Goal: Information Seeking & Learning: Learn about a topic

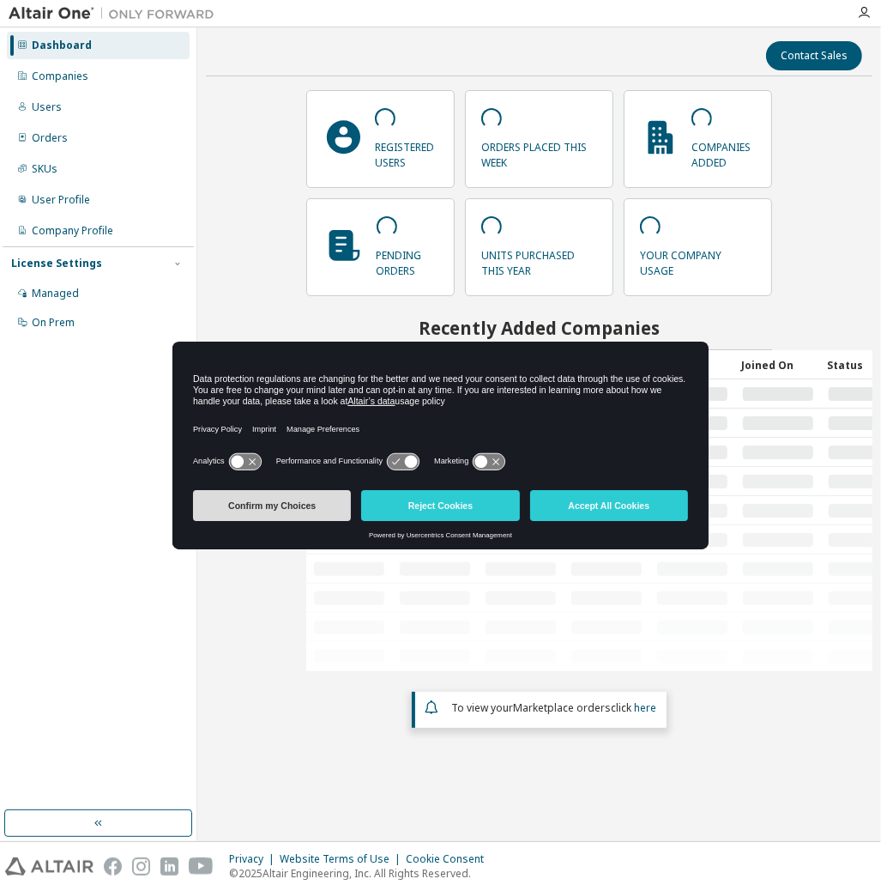
click at [305, 508] on button "Confirm my Choices" at bounding box center [272, 505] width 158 height 31
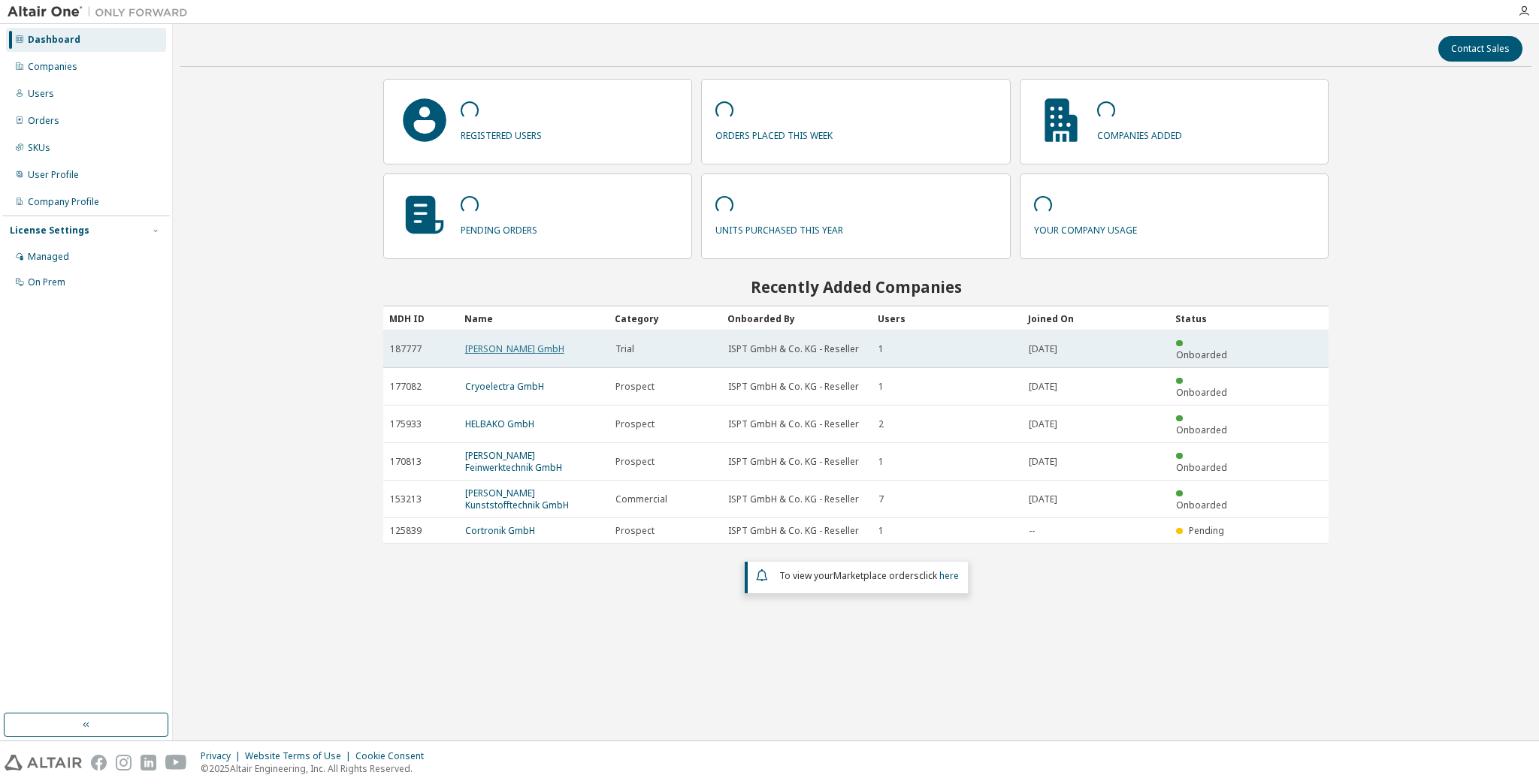
click at [501, 343] on link "[PERSON_NAME] GmbH" at bounding box center [514, 348] width 99 height 13
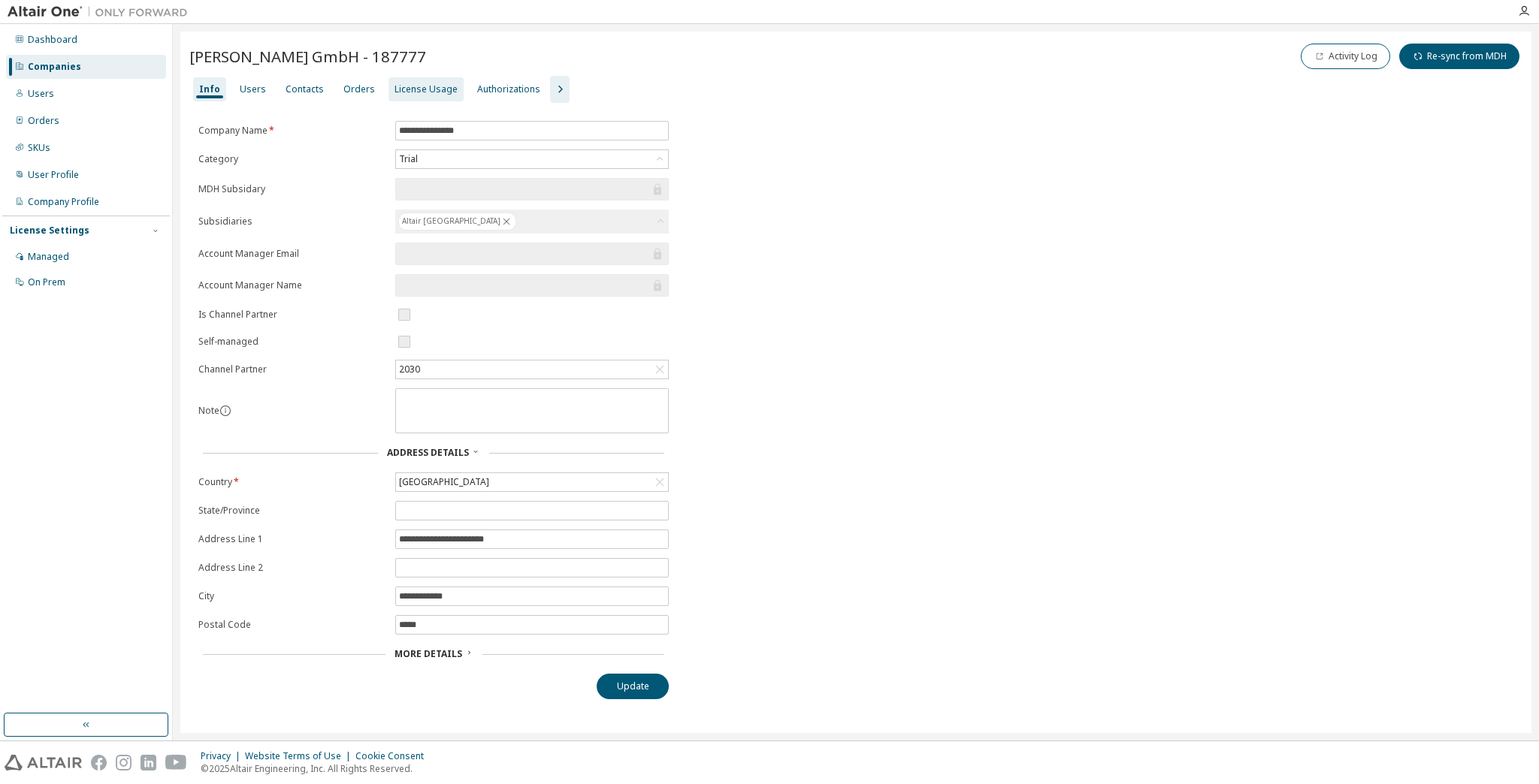
click at [404, 83] on div "License Usage" at bounding box center [426, 89] width 63 height 12
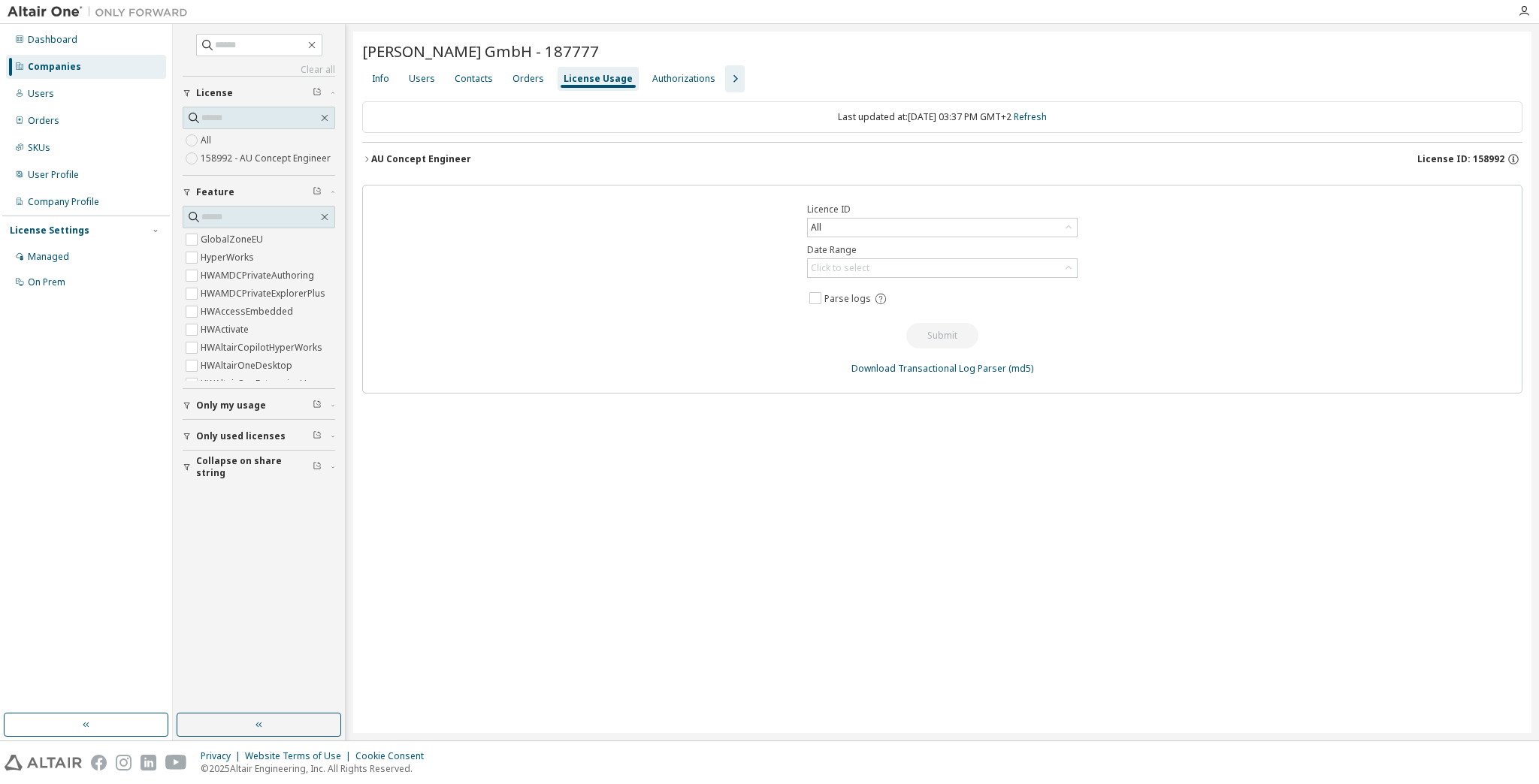
click at [371, 155] on div "AU Concept Engineer" at bounding box center [421, 159] width 100 height 12
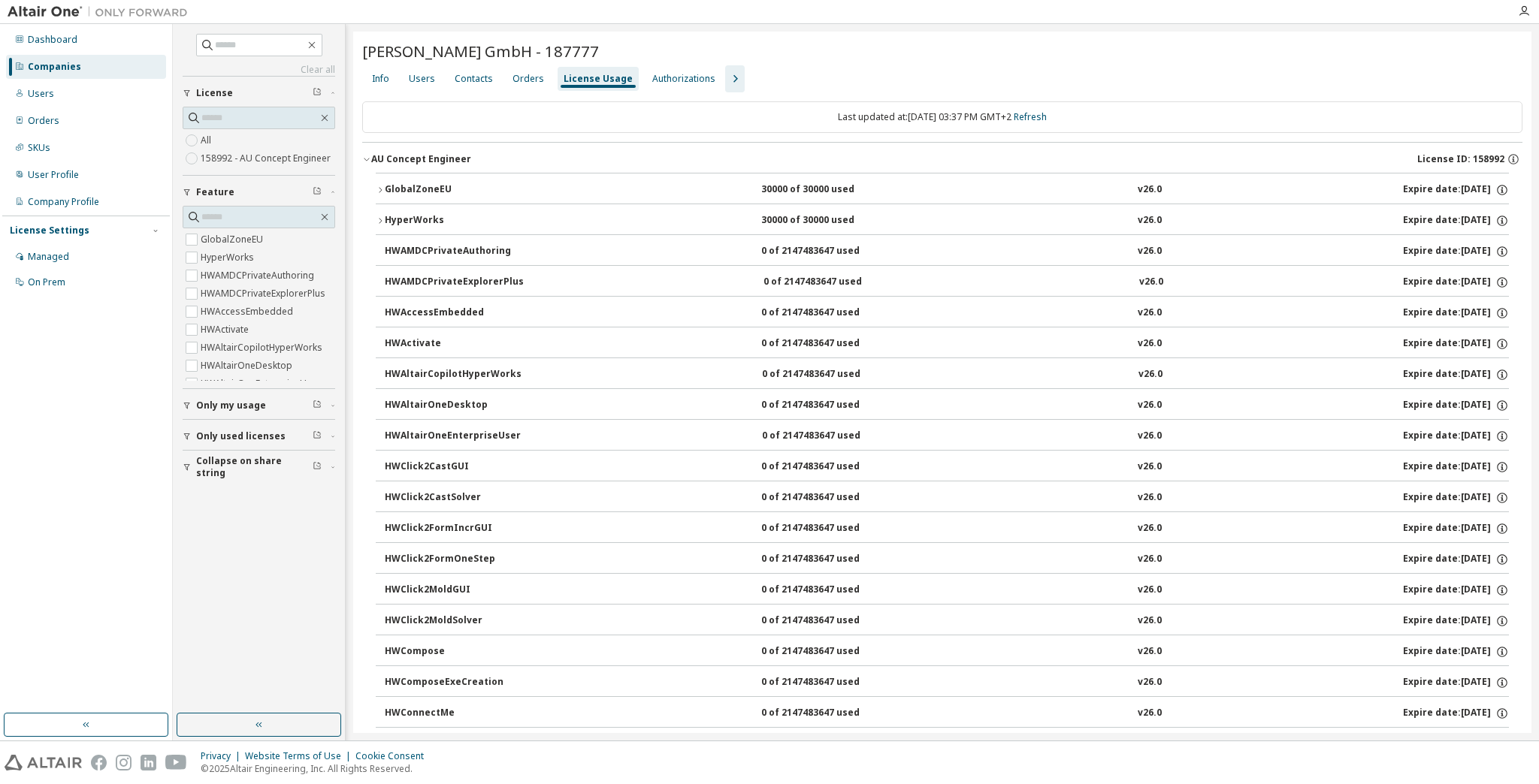
click at [383, 218] on icon "button" at bounding box center [380, 220] width 9 height 9
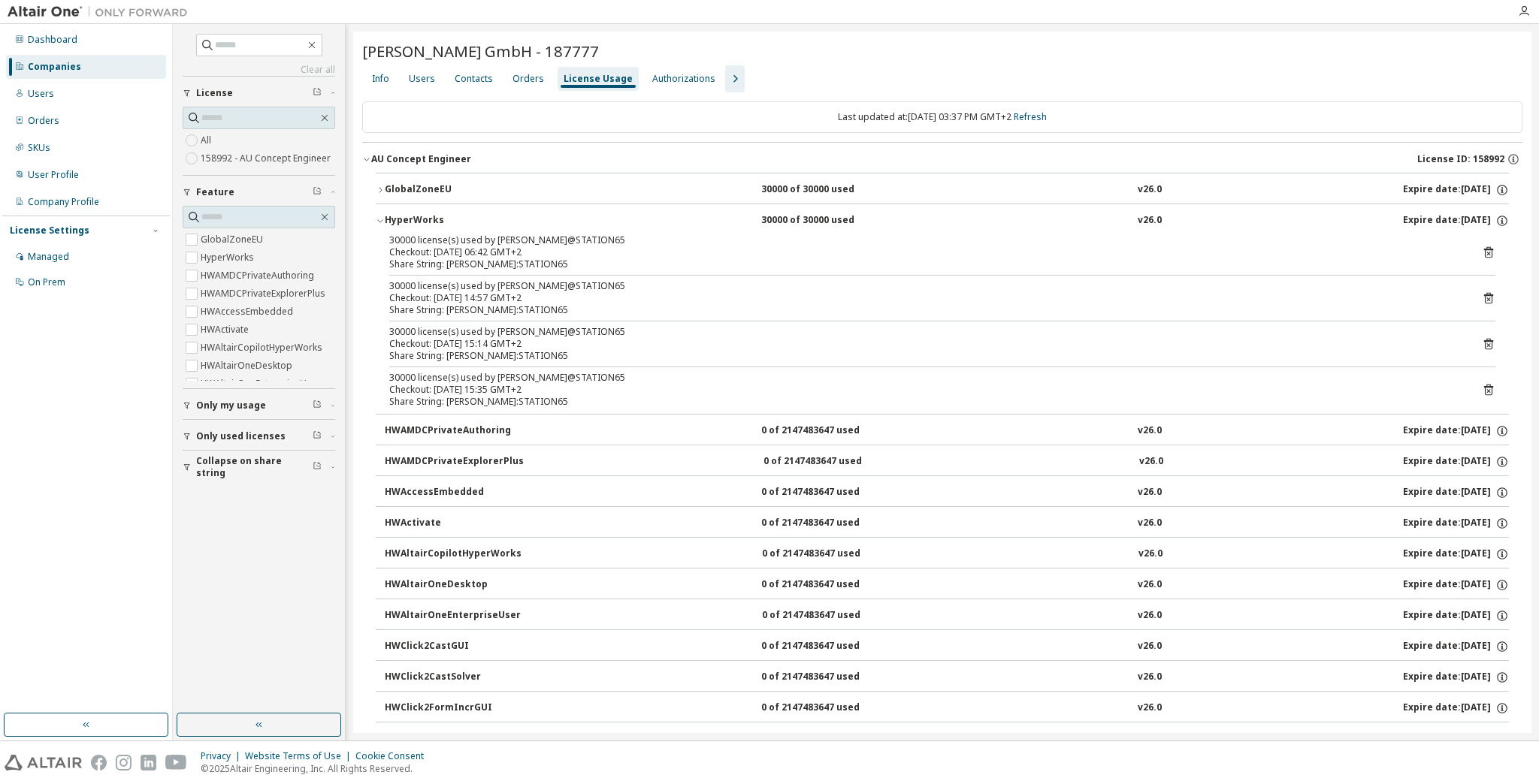
click at [381, 217] on icon "button" at bounding box center [380, 220] width 9 height 9
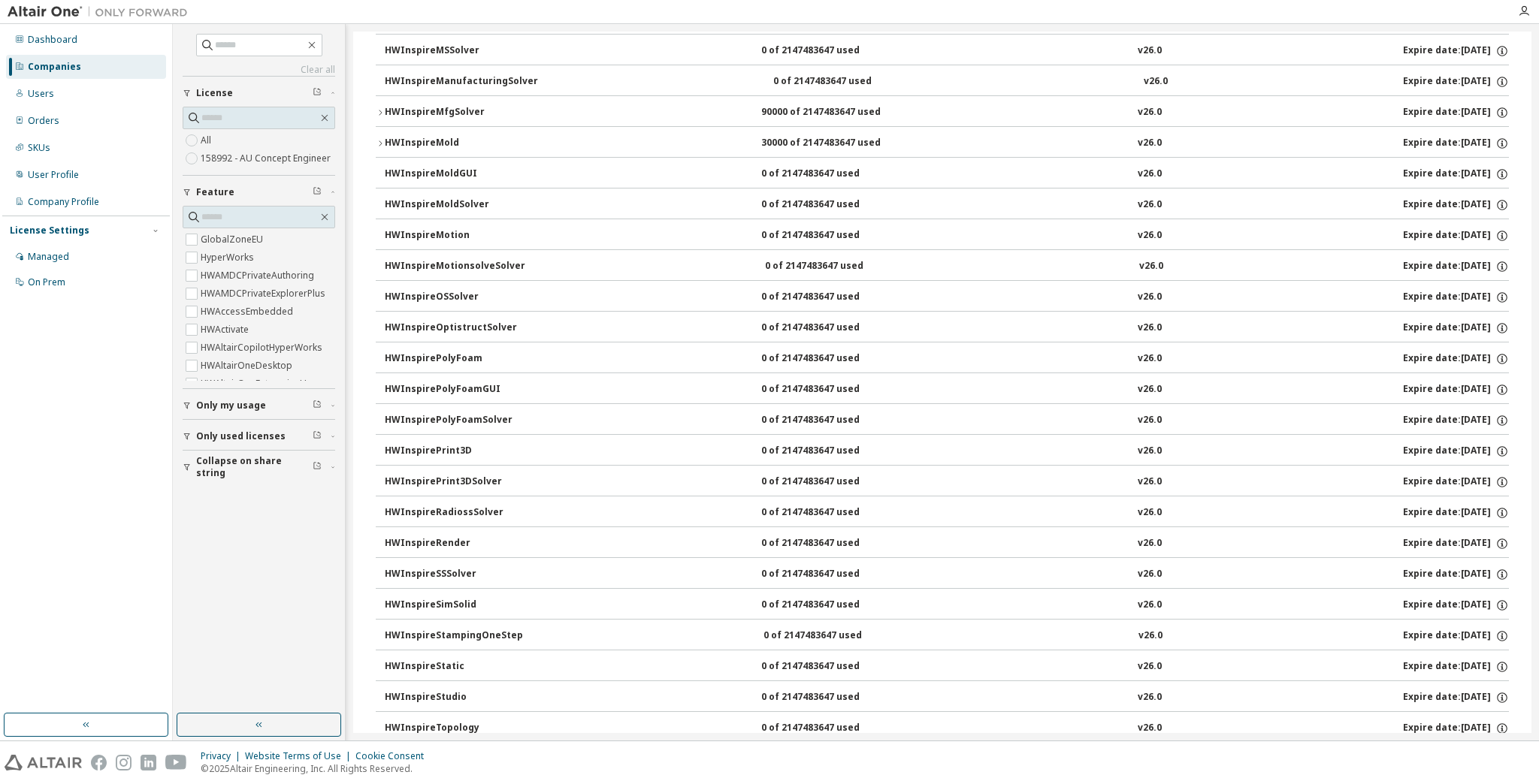
scroll to position [1802, 0]
click at [383, 138] on icon "button" at bounding box center [380, 143] width 9 height 9
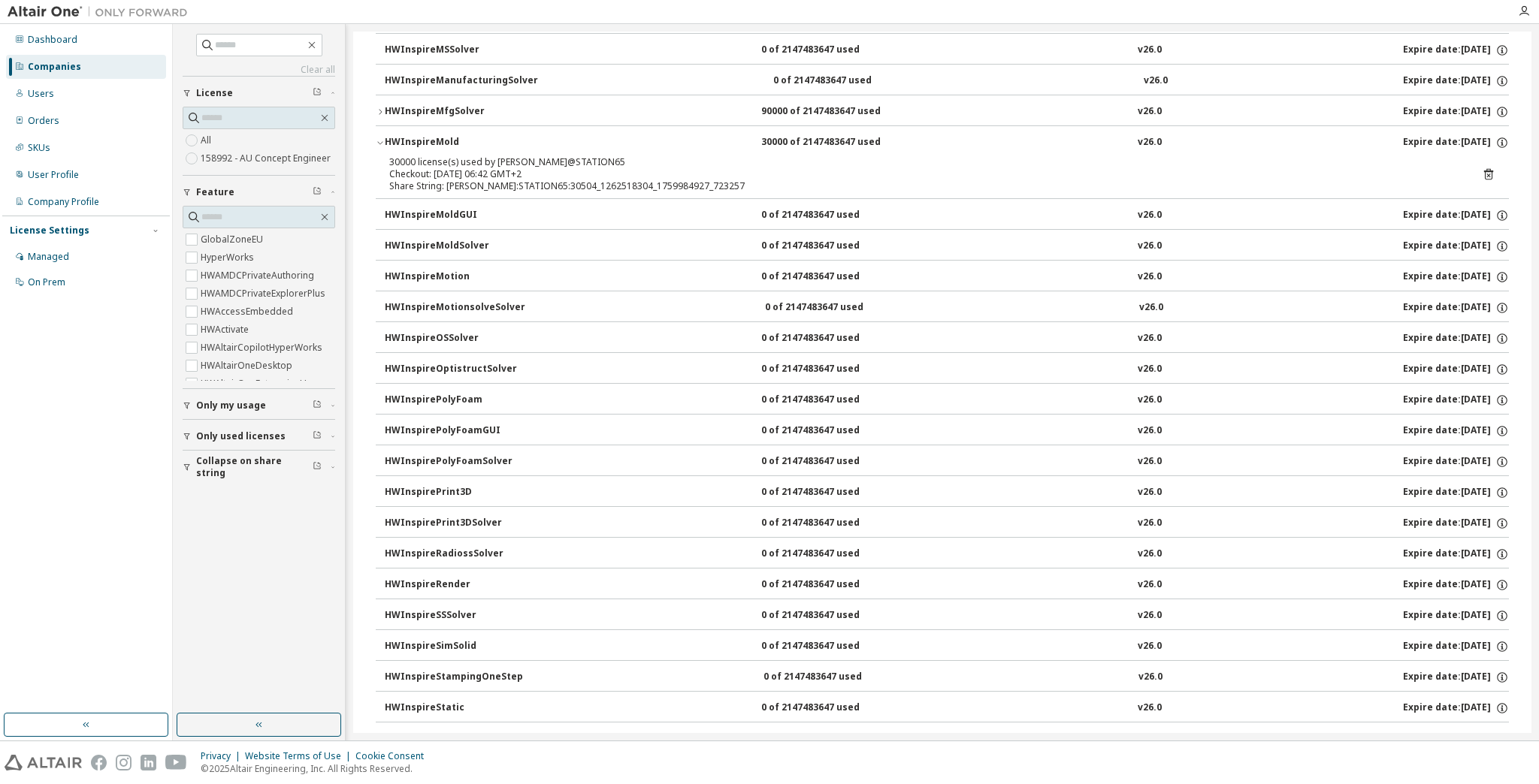
click at [383, 108] on icon "button" at bounding box center [380, 112] width 9 height 9
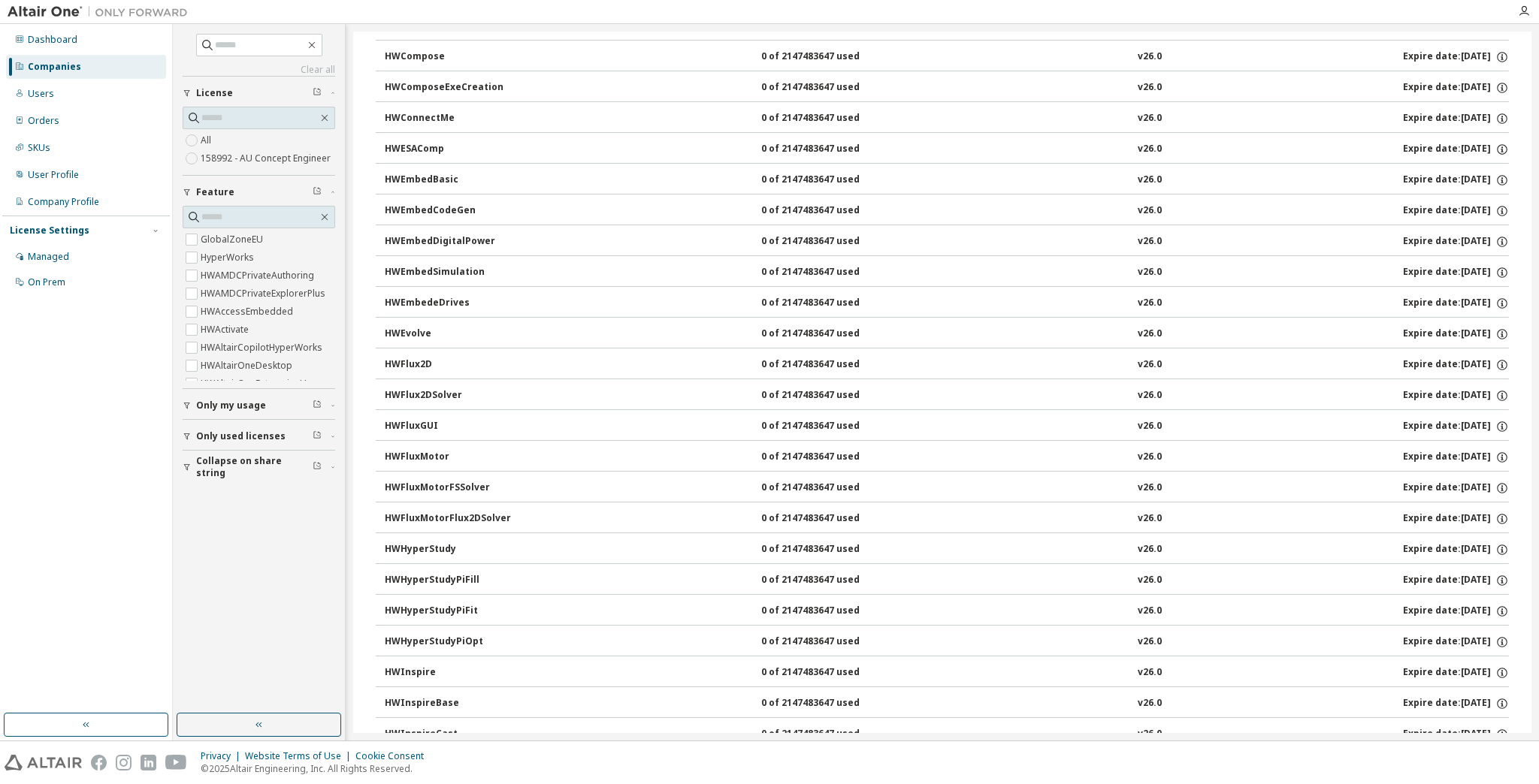
scroll to position [0, 0]
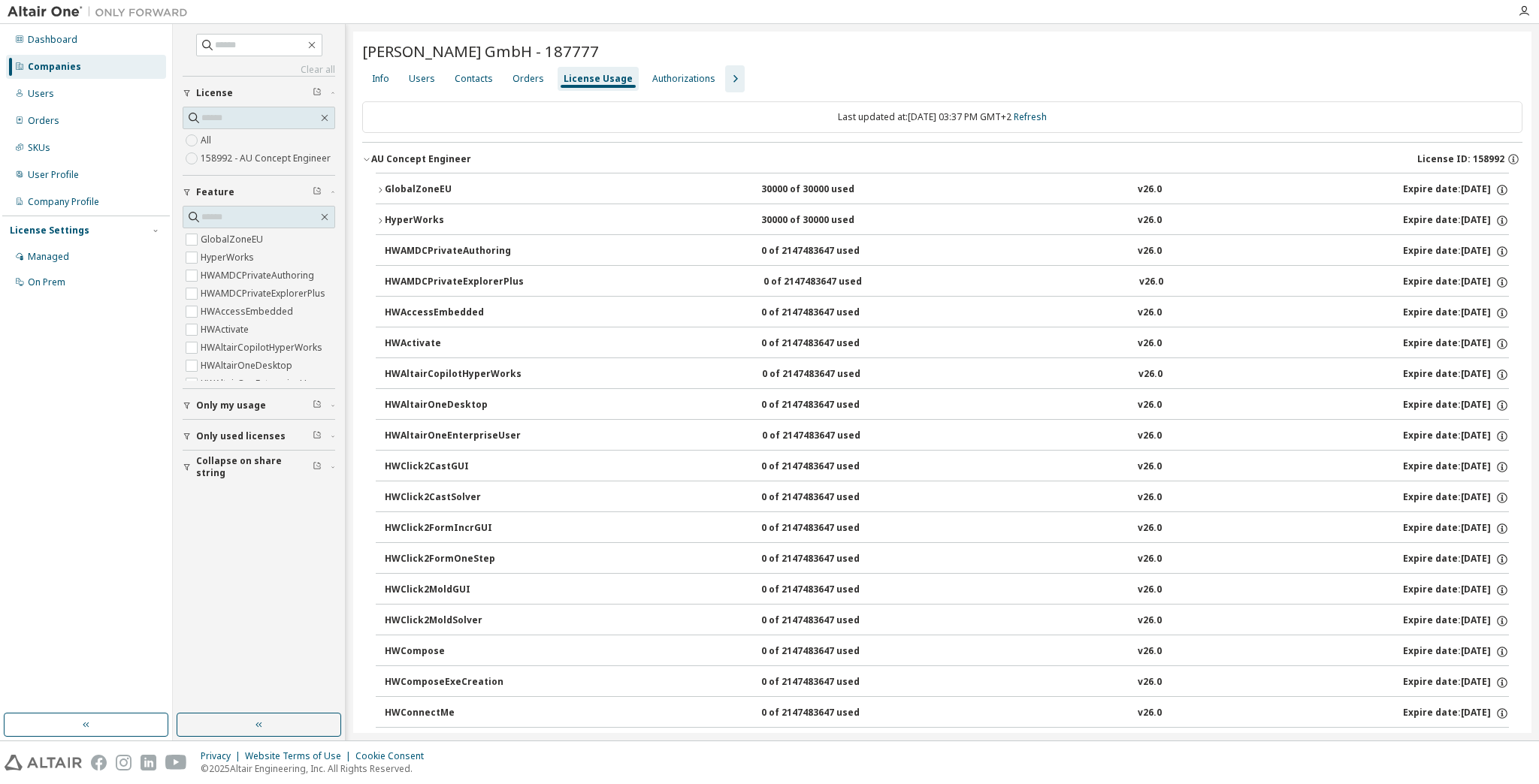
drag, startPoint x: 711, startPoint y: 622, endPoint x: 707, endPoint y: 399, distance: 223.0
click at [377, 218] on icon "button" at bounding box center [380, 220] width 9 height 9
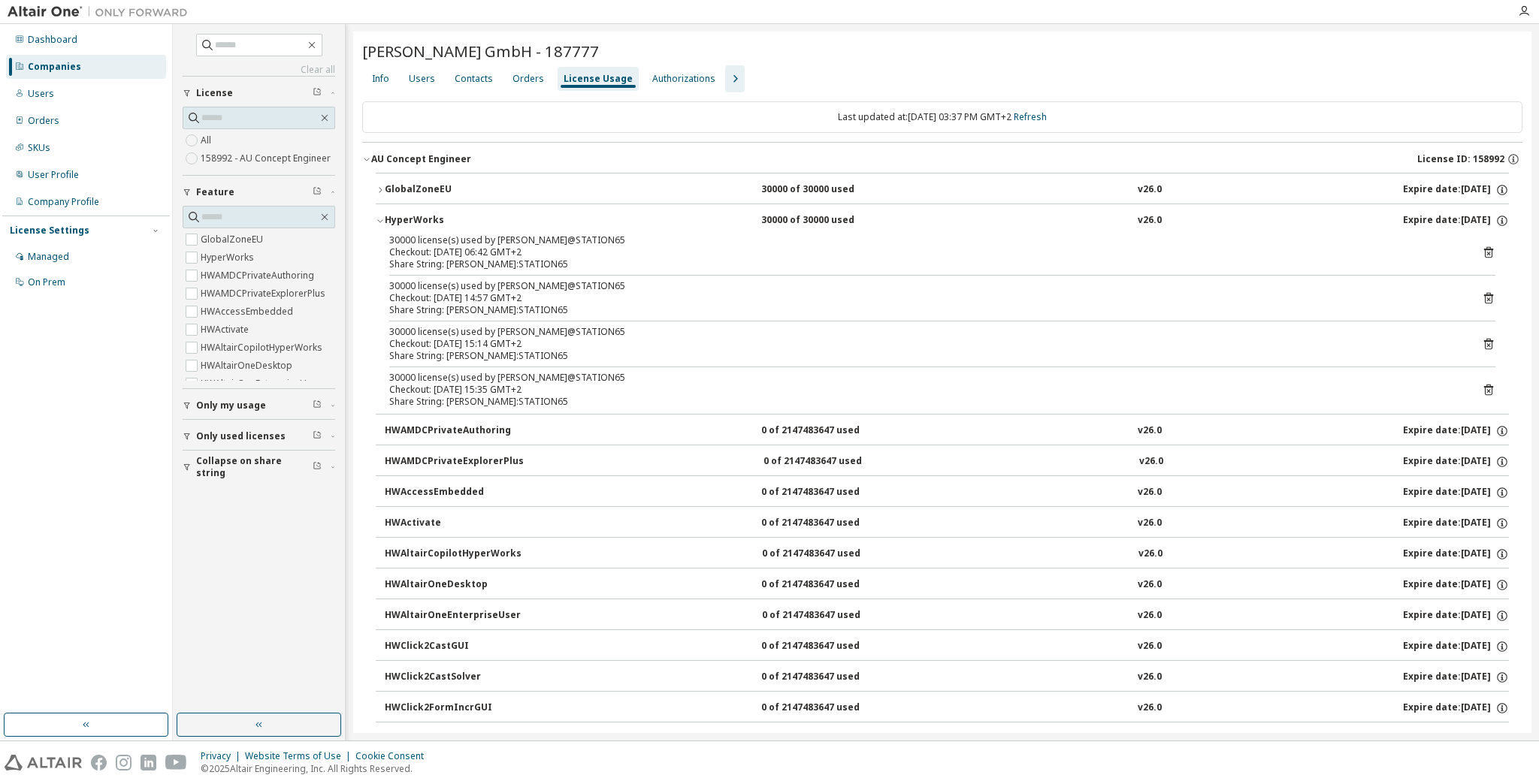
click at [377, 218] on icon "button" at bounding box center [380, 220] width 9 height 9
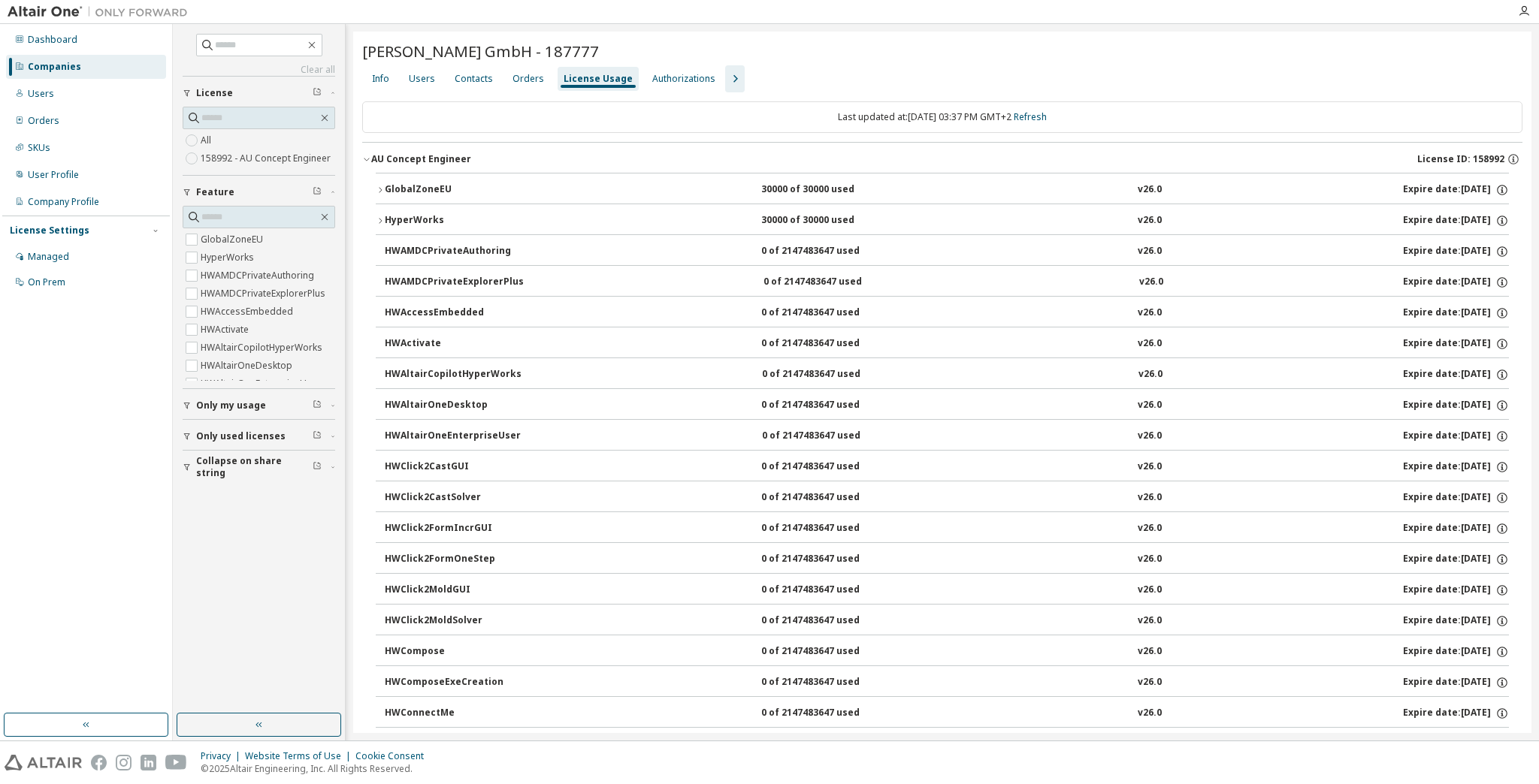
click at [379, 179] on button "GlobalZoneEU 30000 of 30000 used v26.0 Expire date: [DATE]" at bounding box center [942, 190] width 1133 height 33
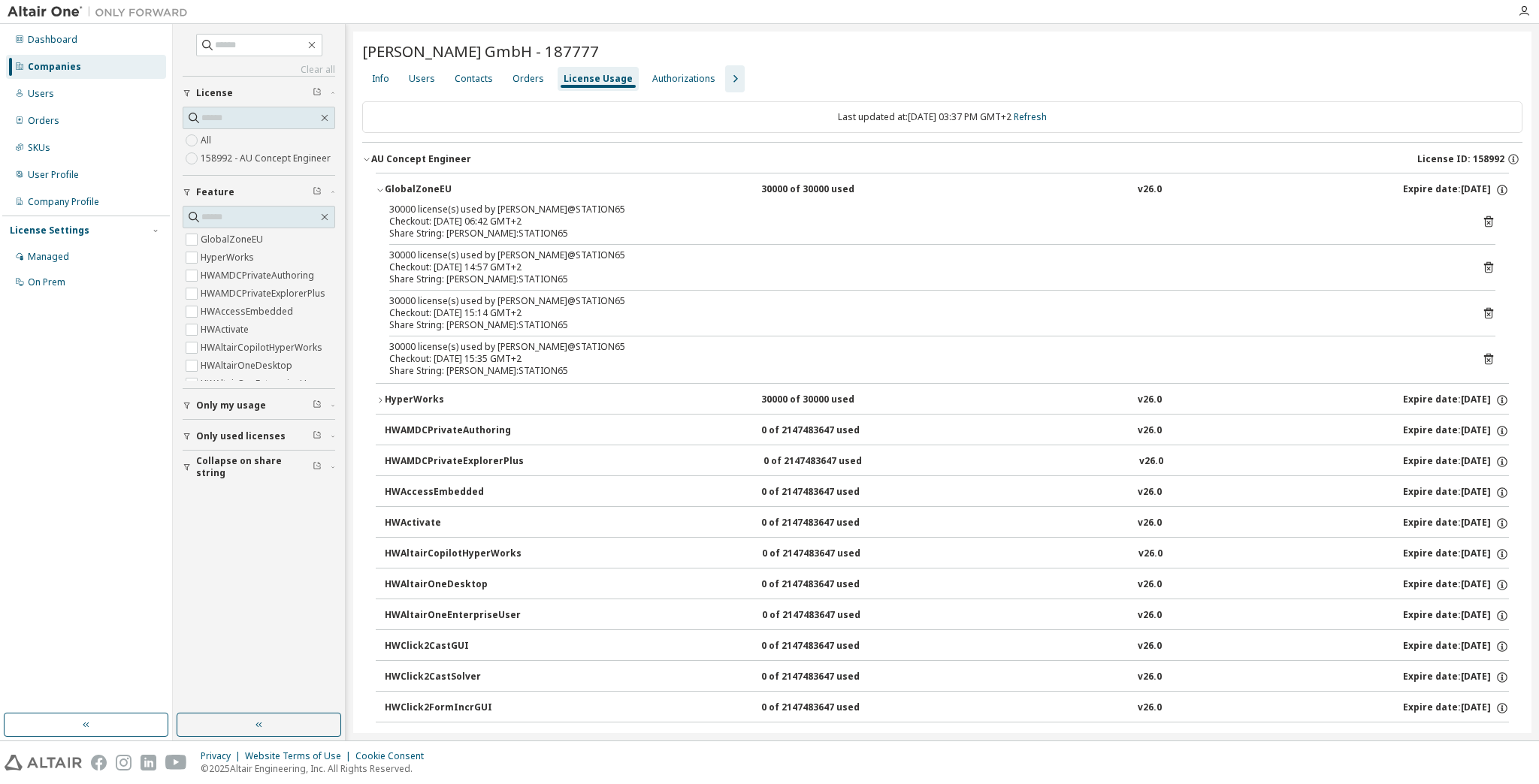
click at [380, 180] on button "GlobalZoneEU 30000 of 30000 used v26.0 Expire date: [DATE]" at bounding box center [942, 190] width 1133 height 33
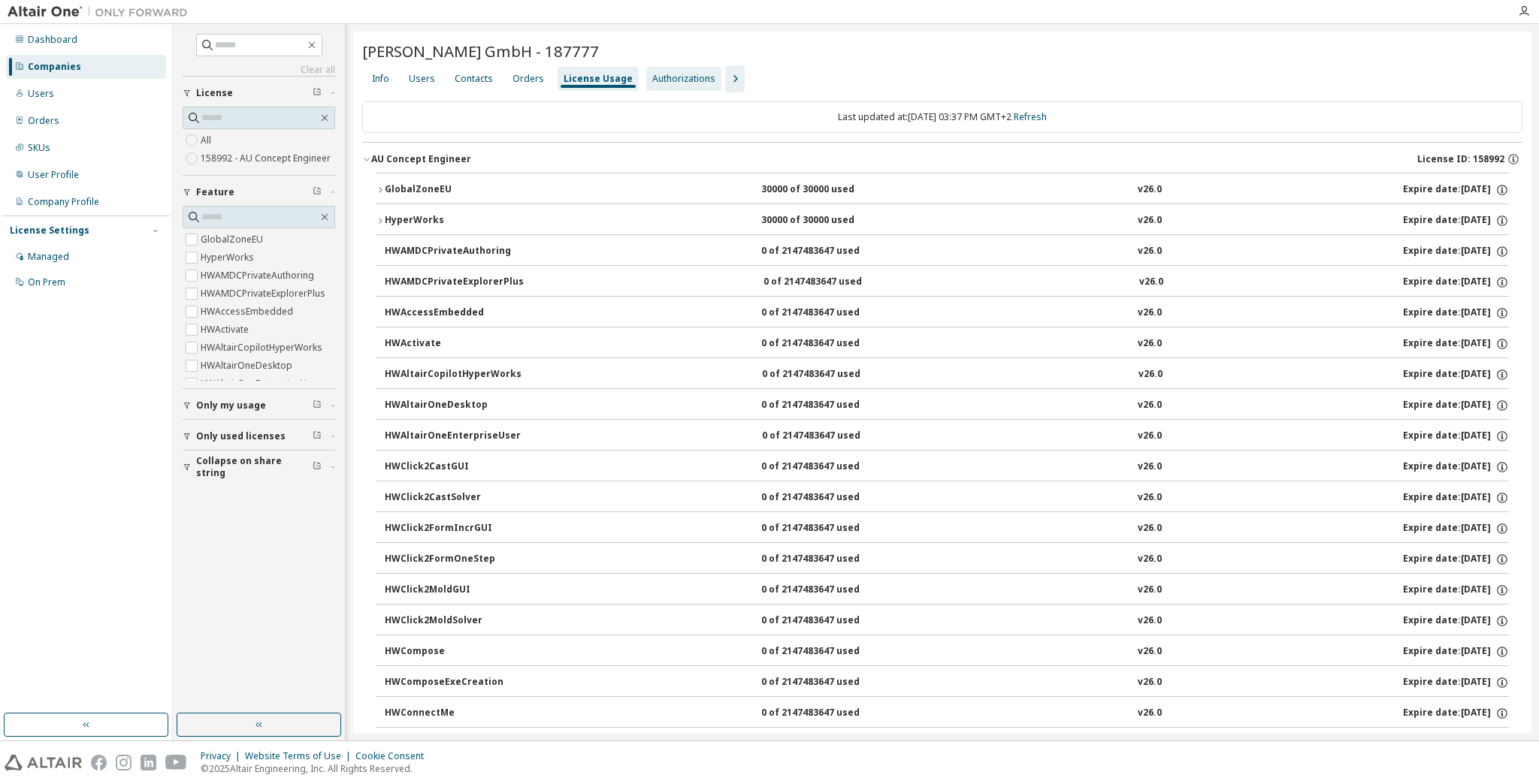
click at [663, 77] on div "Authorizations" at bounding box center [684, 79] width 63 height 12
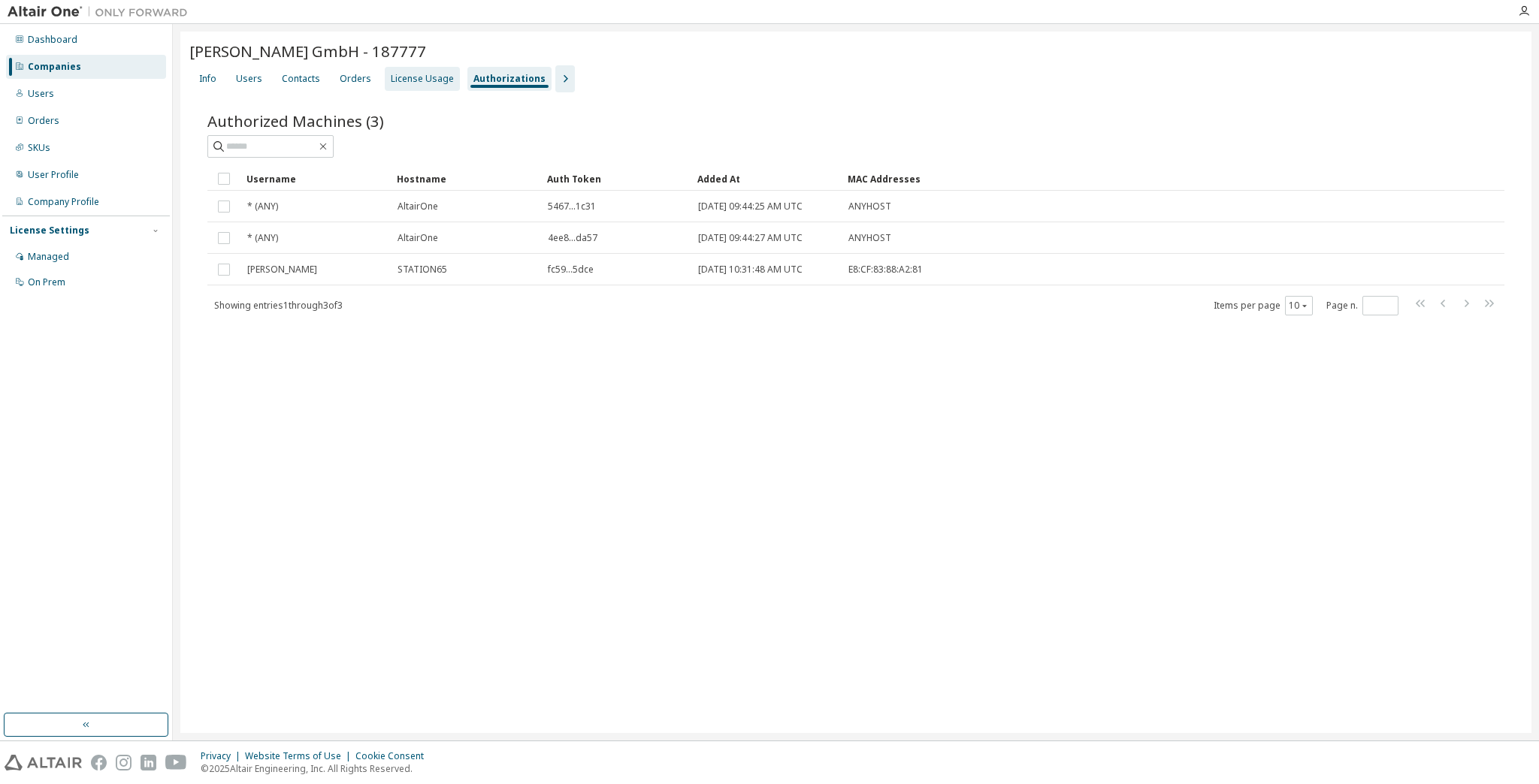
click at [418, 80] on div "License Usage" at bounding box center [422, 79] width 63 height 12
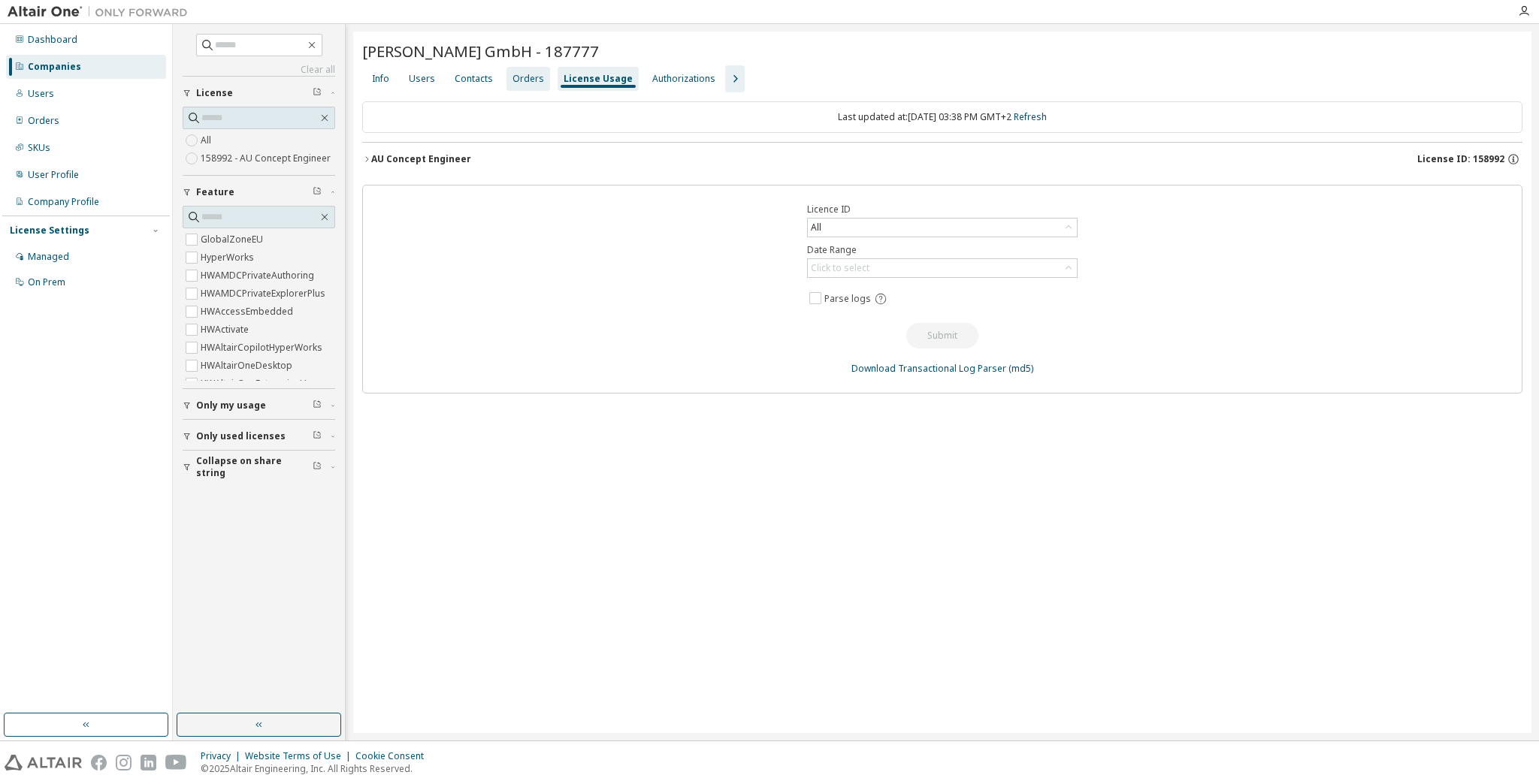
click at [524, 81] on div "Orders" at bounding box center [528, 79] width 32 height 12
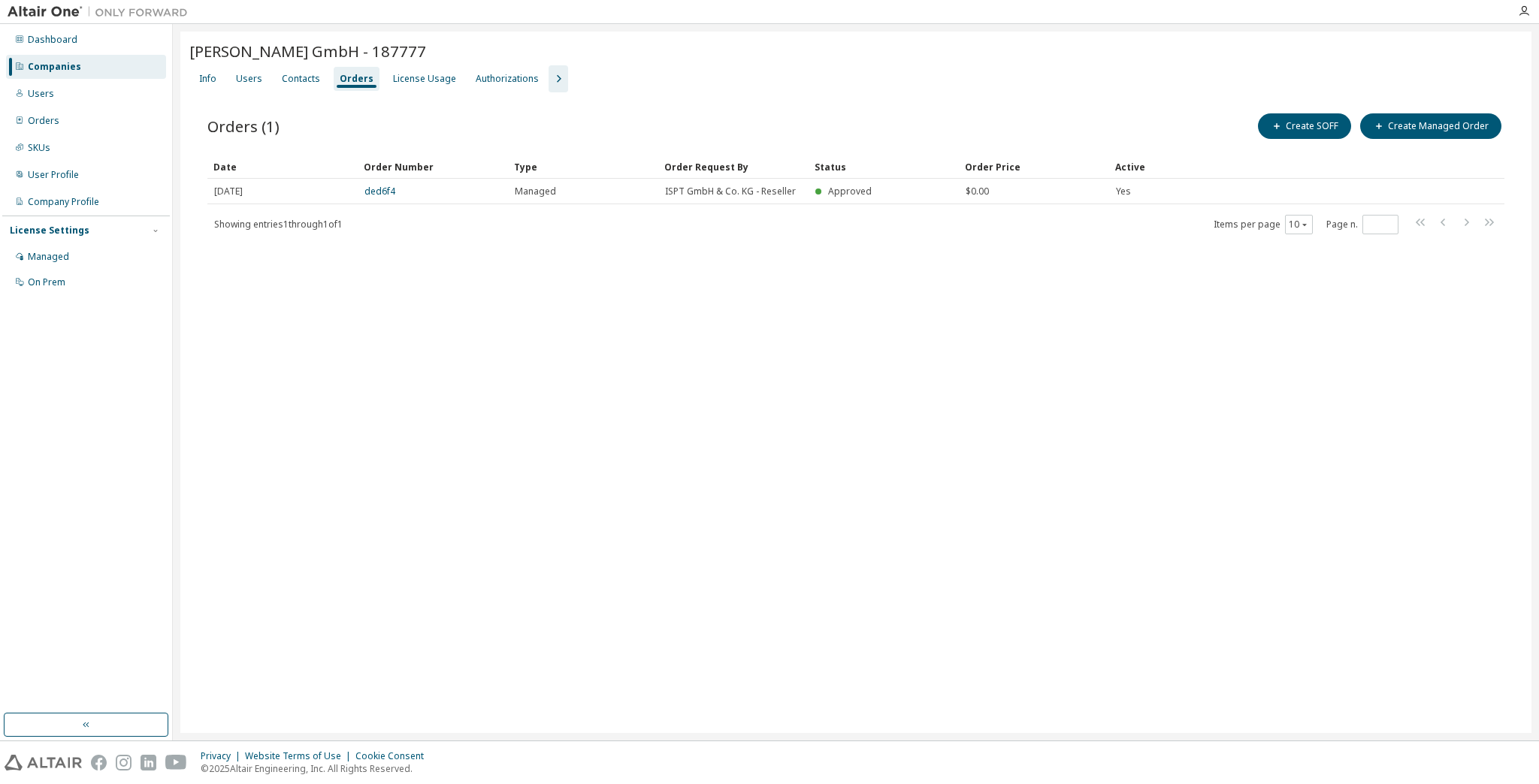
click at [771, 444] on div "[PERSON_NAME] GmbH - 187777 Clear Load Save Save As Field Operator Value Select…" at bounding box center [855, 382] width 1351 height 702
